Goal: Check status: Check status

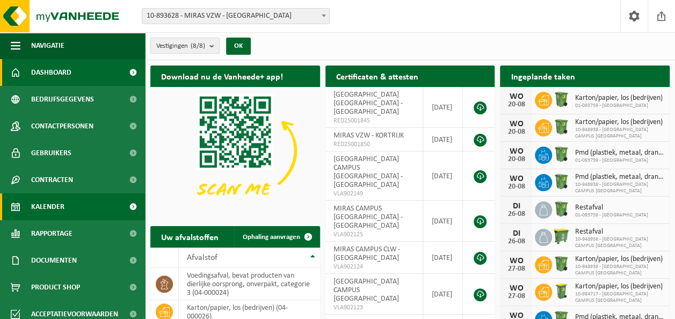
click at [43, 203] on span "Kalender" at bounding box center [47, 206] width 33 height 27
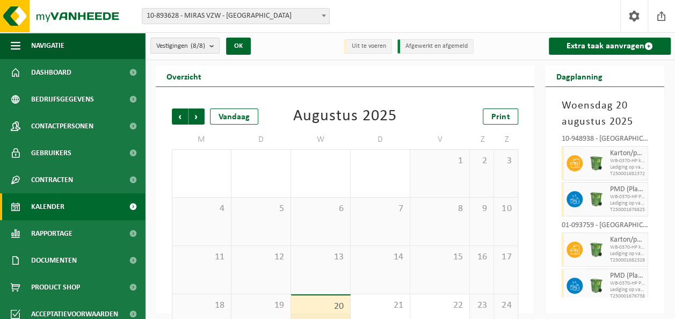
click at [324, 16] on b at bounding box center [324, 16] width 4 height 3
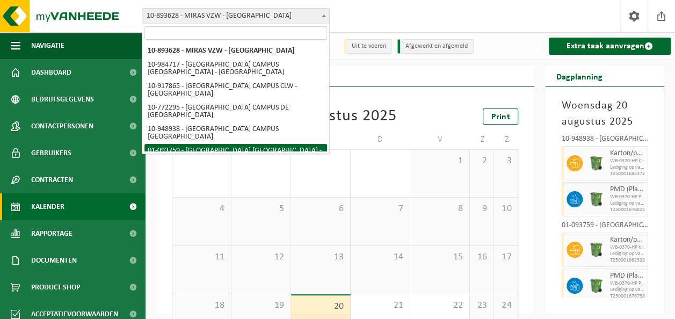
select select "10889"
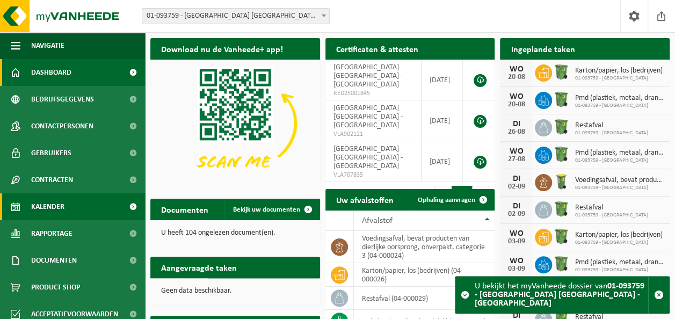
click at [57, 207] on span "Kalender" at bounding box center [47, 206] width 33 height 27
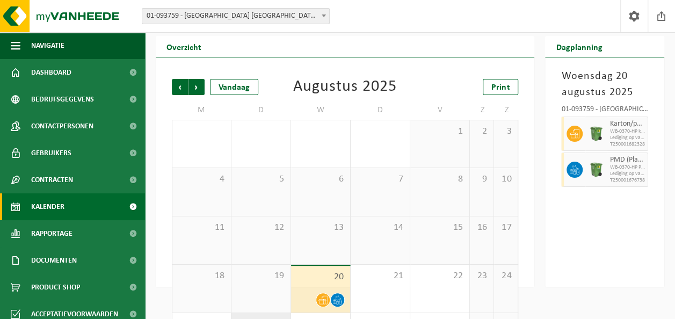
scroll to position [79, 0]
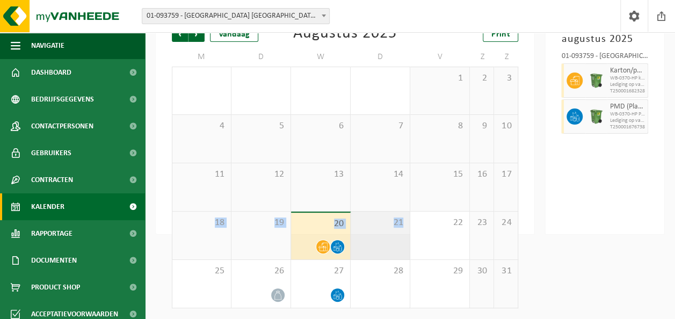
drag, startPoint x: 183, startPoint y: 211, endPoint x: 402, endPoint y: 220, distance: 219.4
click at [402, 220] on tr "18 19 20 21 22 23 24" at bounding box center [345, 236] width 347 height 48
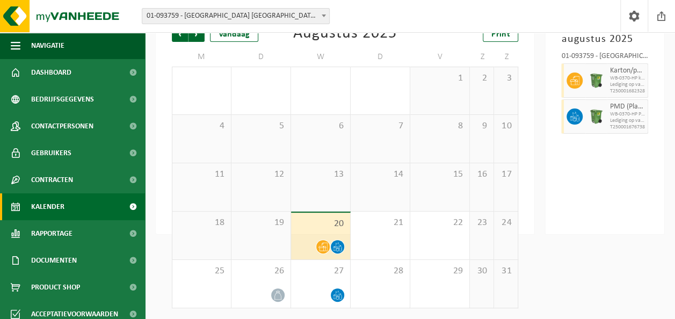
click at [596, 241] on html "Vestiging: 10-893628 - MIRAS VZW - KORTRIJK 10-984717 - MIRAS CAMPUS BABO BRUGG…" at bounding box center [337, 81] width 675 height 319
click at [176, 200] on div "11" at bounding box center [201, 187] width 59 height 48
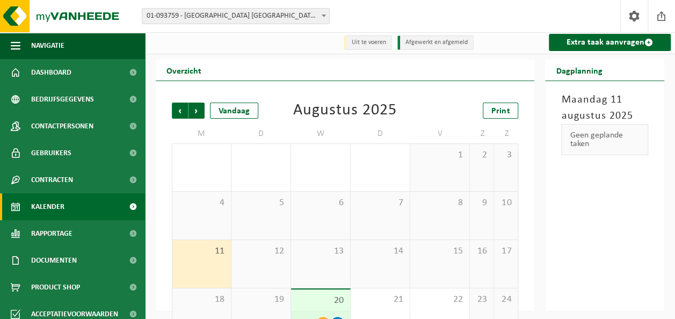
scroll to position [0, 0]
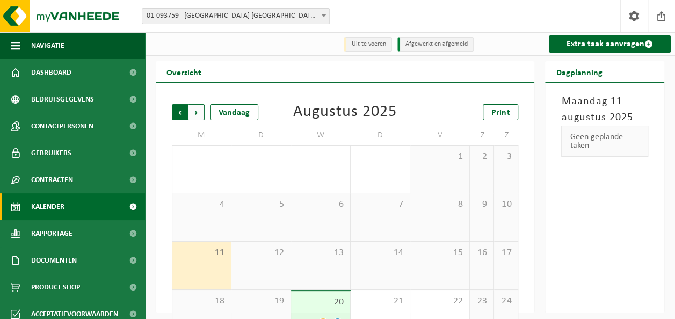
click at [196, 111] on span "Volgende" at bounding box center [197, 112] width 16 height 16
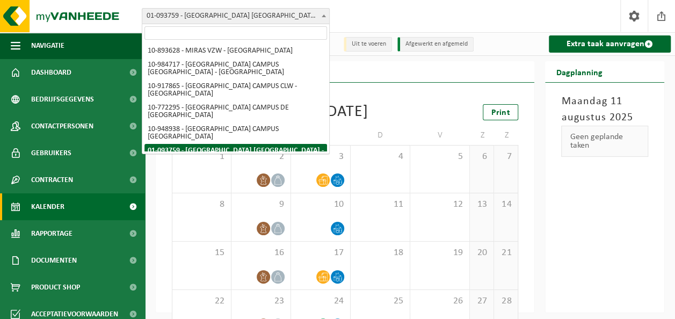
click at [323, 16] on b at bounding box center [324, 16] width 4 height 3
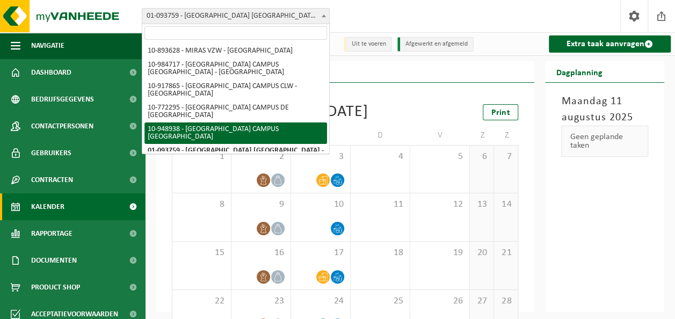
select select "142889"
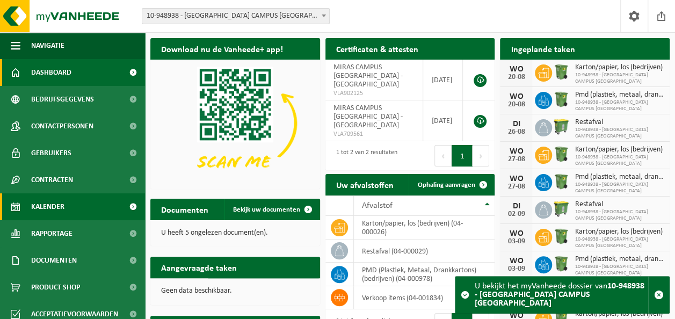
click at [45, 202] on span "Kalender" at bounding box center [47, 206] width 33 height 27
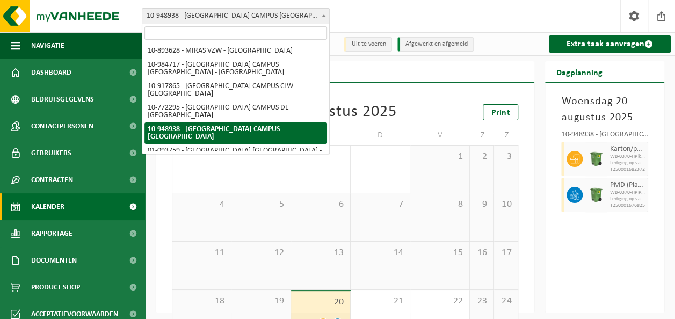
click at [322, 15] on span at bounding box center [324, 16] width 11 height 14
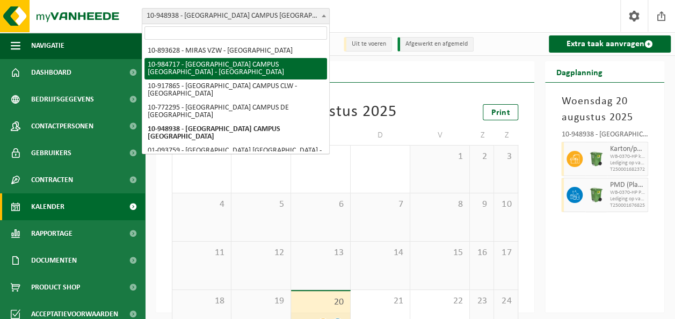
select select "164033"
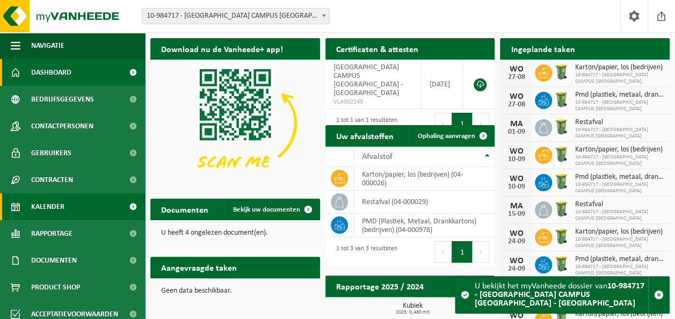
click at [49, 204] on span "Kalender" at bounding box center [47, 206] width 33 height 27
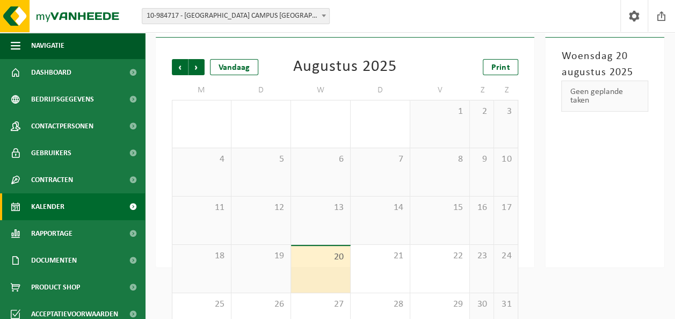
scroll to position [79, 0]
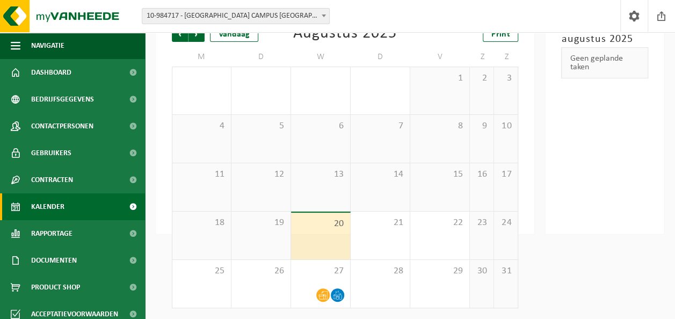
click at [198, 32] on span "Volgende" at bounding box center [197, 34] width 16 height 16
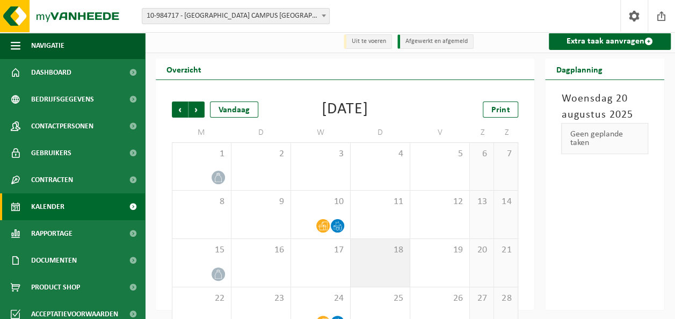
scroll to position [0, 0]
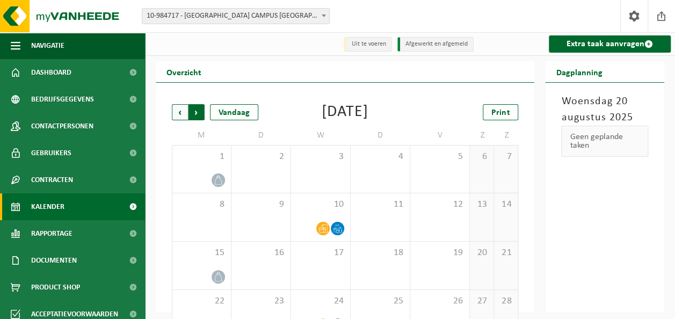
click at [181, 113] on span "Vorige" at bounding box center [180, 112] width 16 height 16
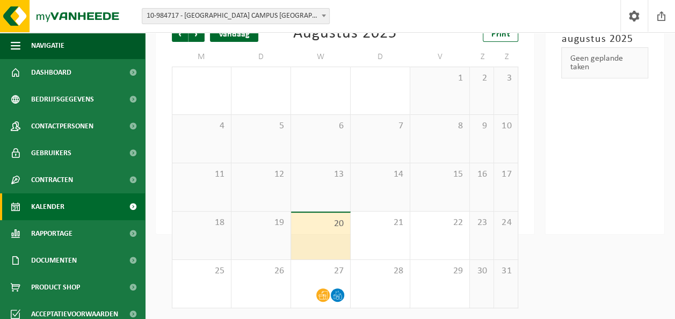
scroll to position [25, 0]
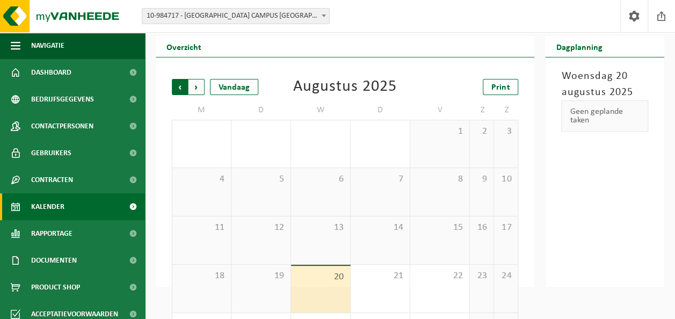
click at [190, 91] on span "Volgende" at bounding box center [197, 87] width 16 height 16
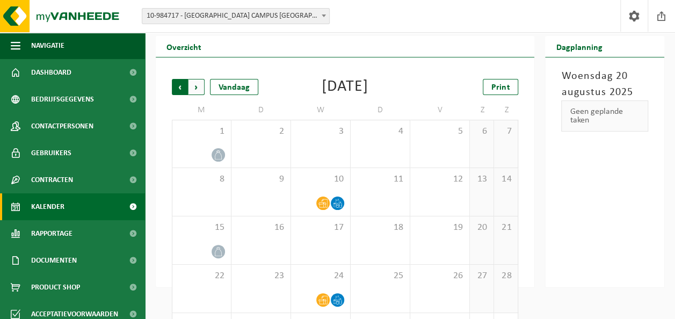
click at [193, 86] on span "Volgende" at bounding box center [197, 87] width 16 height 16
click at [183, 86] on span "Vorige" at bounding box center [180, 87] width 16 height 16
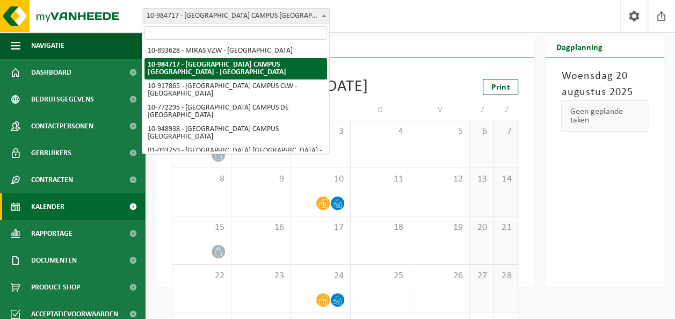
click at [323, 17] on span at bounding box center [324, 16] width 11 height 14
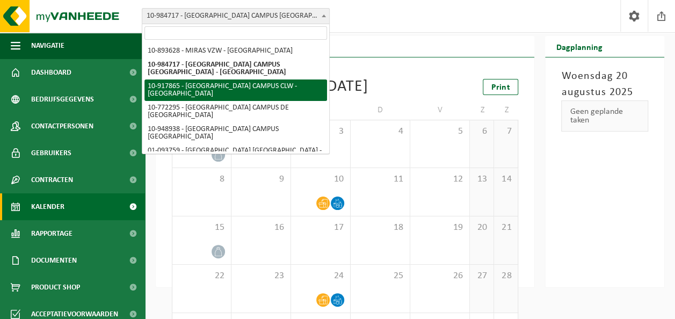
select select "128250"
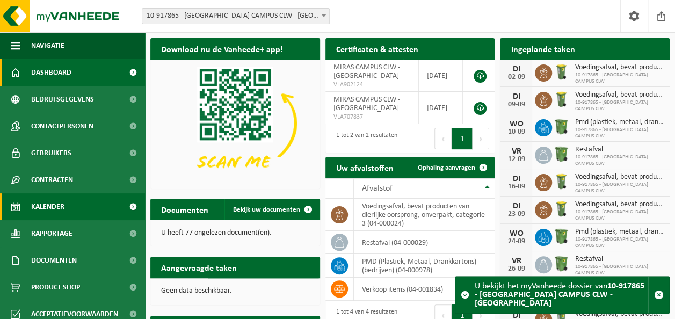
click at [46, 207] on span "Kalender" at bounding box center [47, 206] width 33 height 27
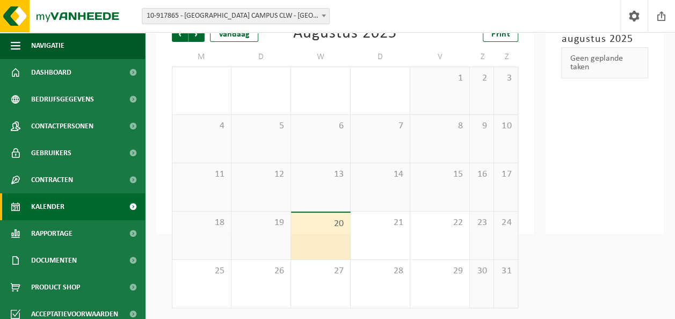
scroll to position [79, 0]
click at [192, 38] on span "Volgende" at bounding box center [197, 34] width 16 height 16
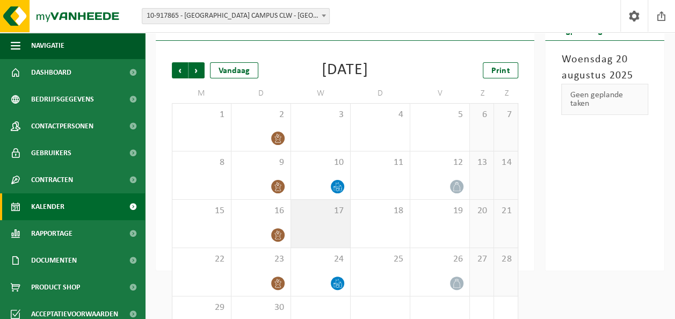
scroll to position [25, 0]
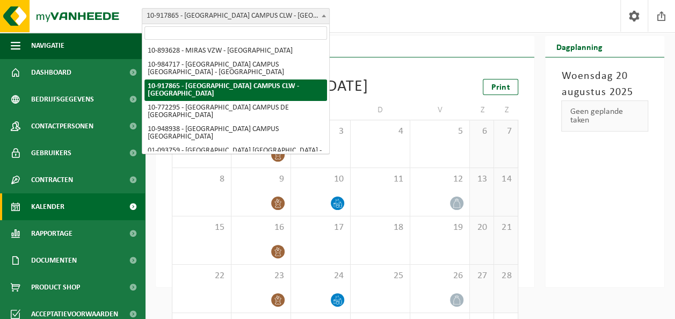
click at [327, 15] on span at bounding box center [324, 16] width 11 height 14
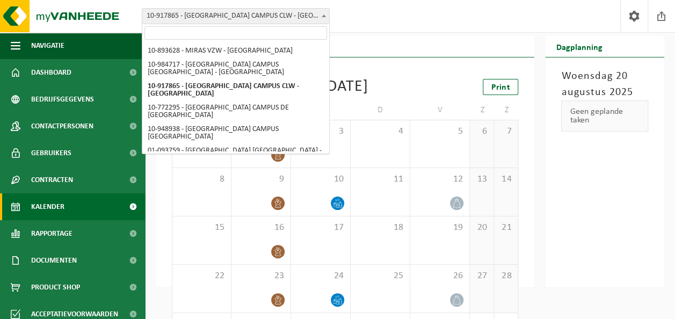
drag, startPoint x: 261, startPoint y: 135, endPoint x: 261, endPoint y: 144, distance: 8.6
select select "128247"
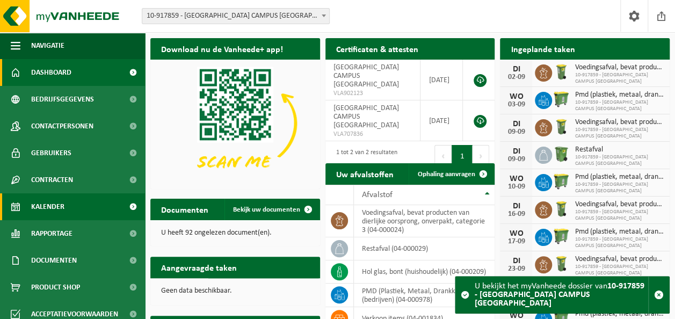
click at [51, 203] on span "Kalender" at bounding box center [47, 206] width 33 height 27
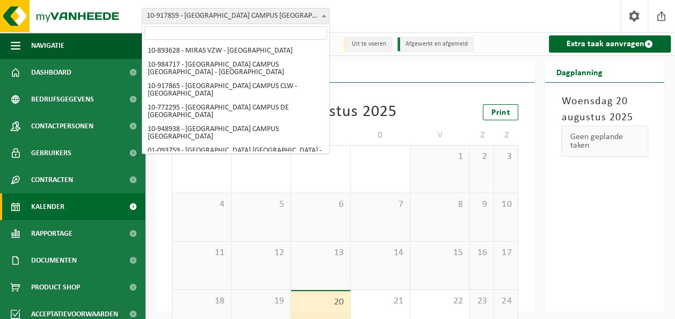
click at [323, 12] on span at bounding box center [324, 16] width 11 height 14
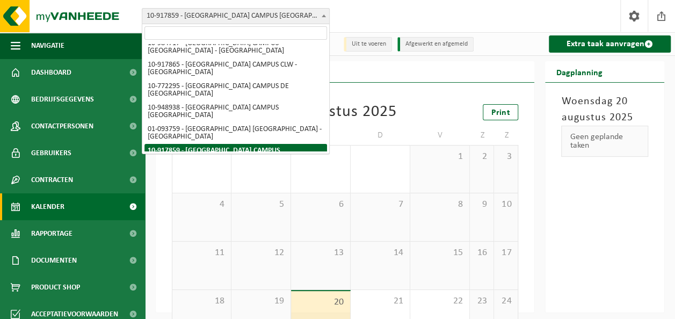
scroll to position [27, 0]
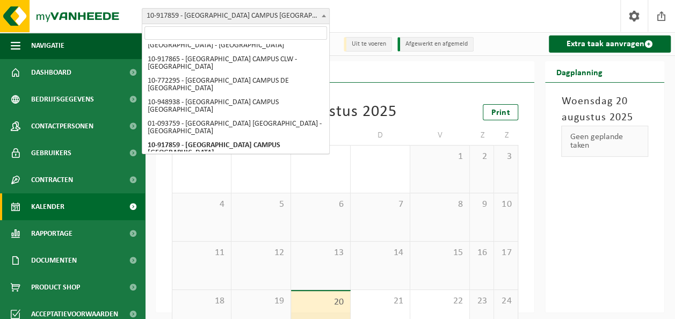
select select "103705"
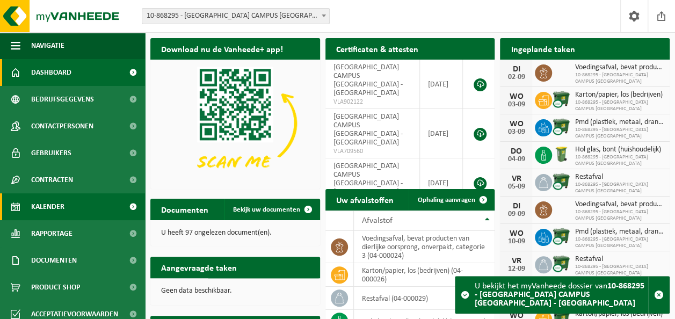
click at [52, 205] on span "Kalender" at bounding box center [47, 206] width 33 height 27
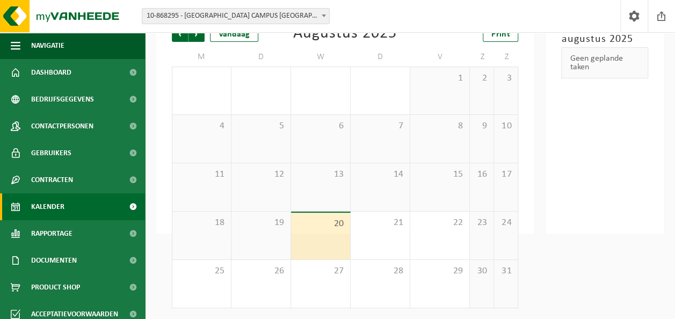
scroll to position [25, 0]
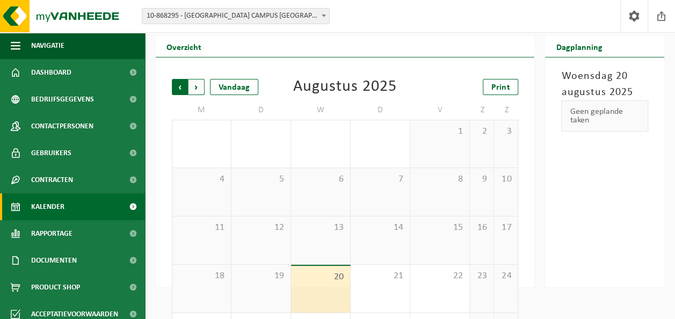
click at [194, 86] on span "Volgende" at bounding box center [197, 87] width 16 height 16
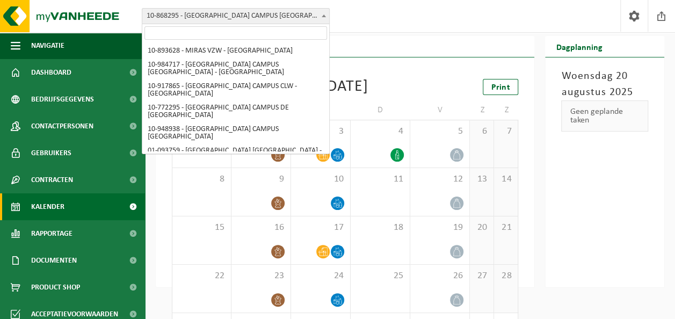
scroll to position [19, 0]
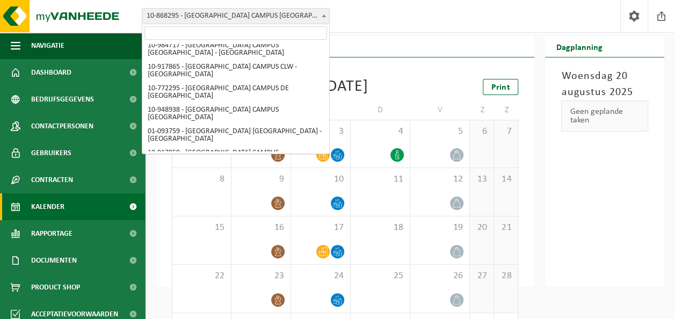
click at [323, 16] on b at bounding box center [324, 16] width 4 height 3
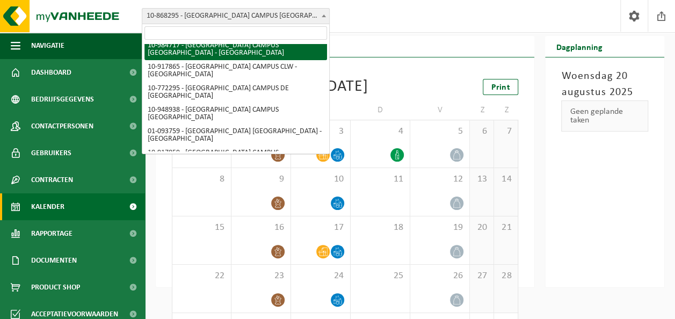
click at [367, 17] on div "Vestiging: 10-893628 - [GEOGRAPHIC_DATA] - [GEOGRAPHIC_DATA] 10-984717 - [GEOGR…" at bounding box center [337, 16] width 675 height 33
